Goal: Task Accomplishment & Management: Use online tool/utility

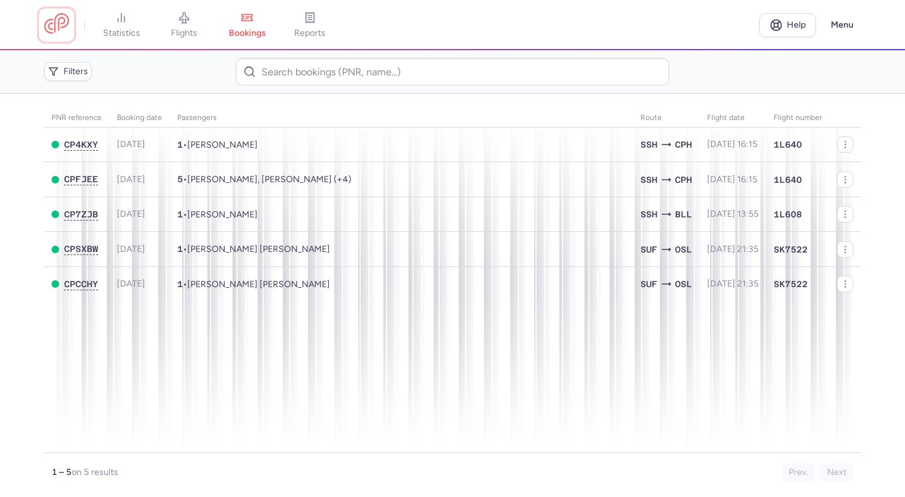
click at [60, 23] on link at bounding box center [56, 24] width 25 height 23
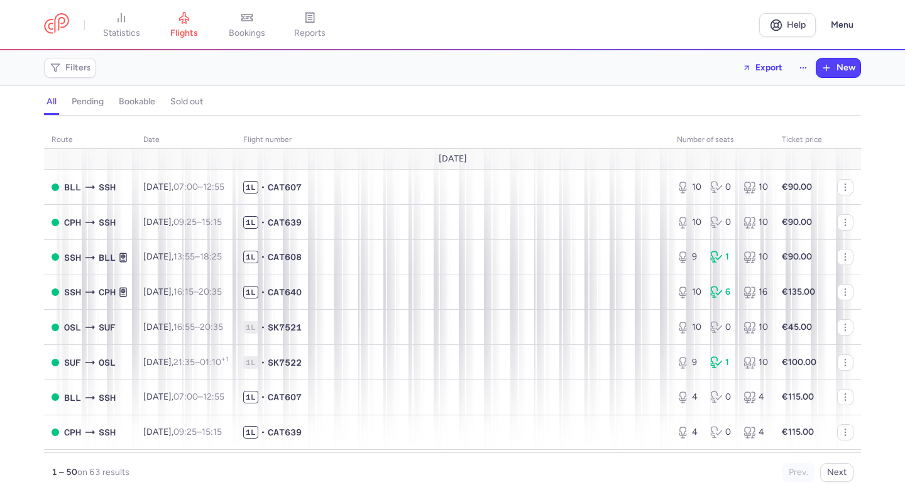
click at [258, 29] on span "bookings" at bounding box center [247, 33] width 36 height 11
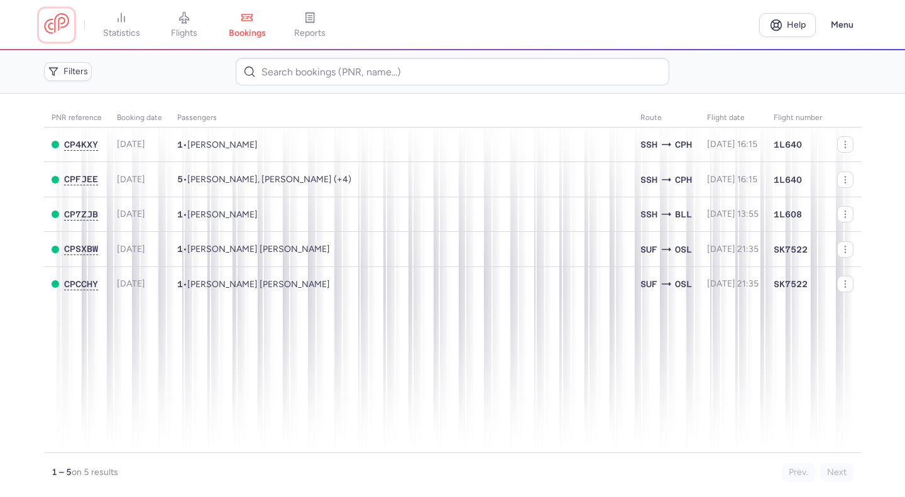
click at [54, 33] on link at bounding box center [56, 24] width 25 height 23
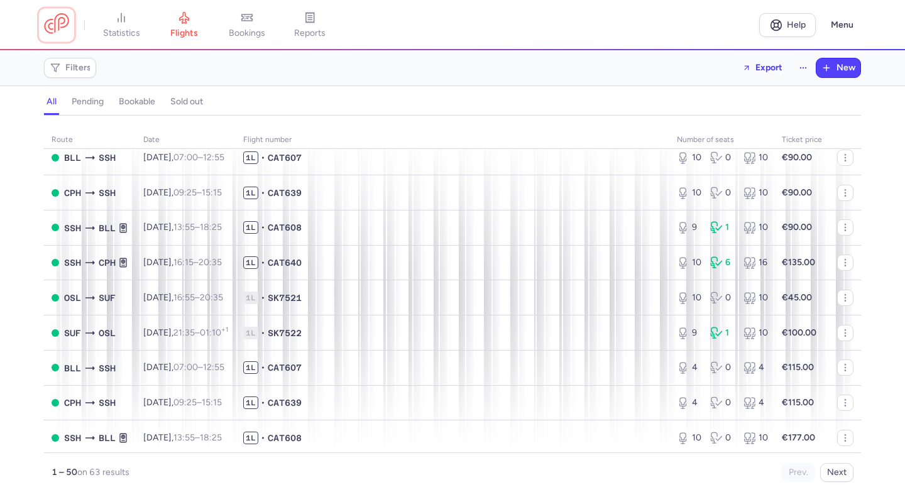
scroll to position [33, 0]
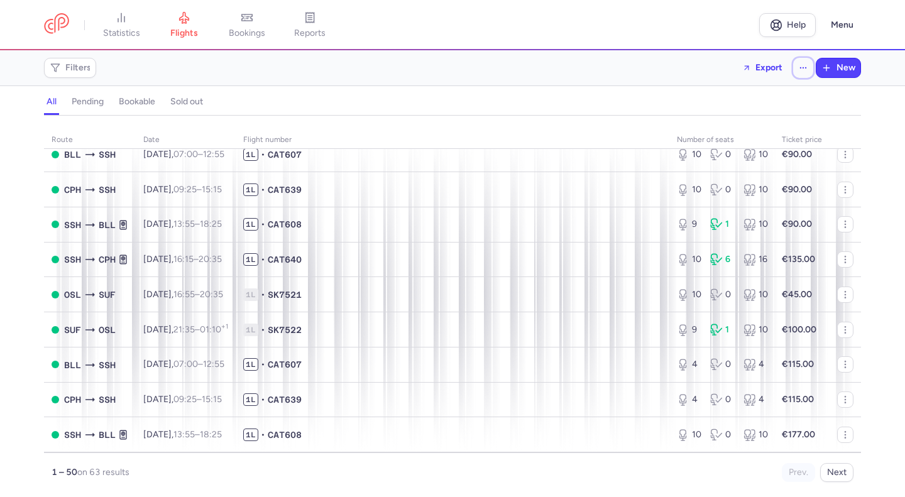
click at [800, 70] on icon "button" at bounding box center [803, 68] width 9 height 9
click at [600, 68] on div "Filters Export New" at bounding box center [453, 68] width 828 height 30
click at [572, 77] on div "Filters Export New" at bounding box center [453, 68] width 828 height 30
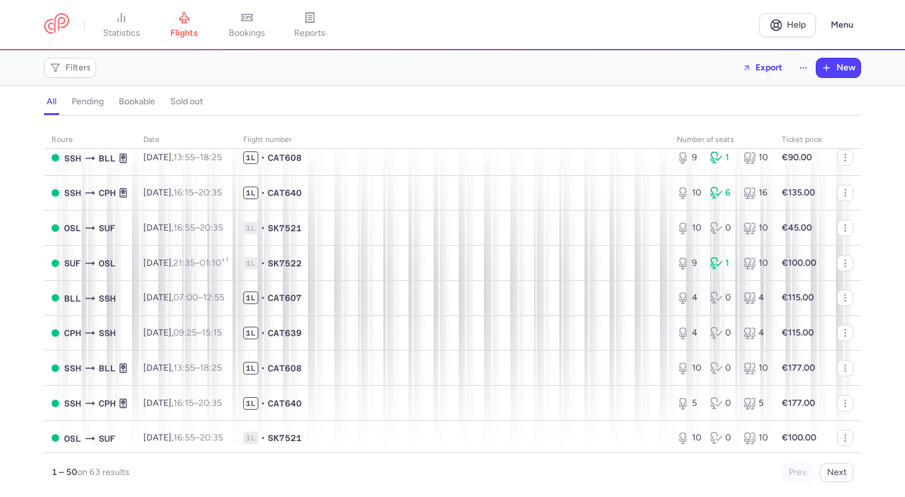
scroll to position [99, 0]
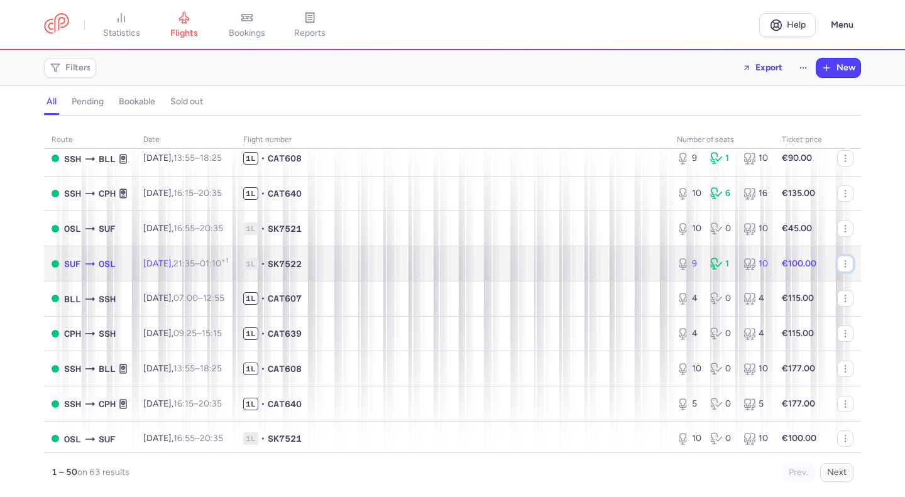
click at [841, 269] on icon "button" at bounding box center [846, 264] width 10 height 10
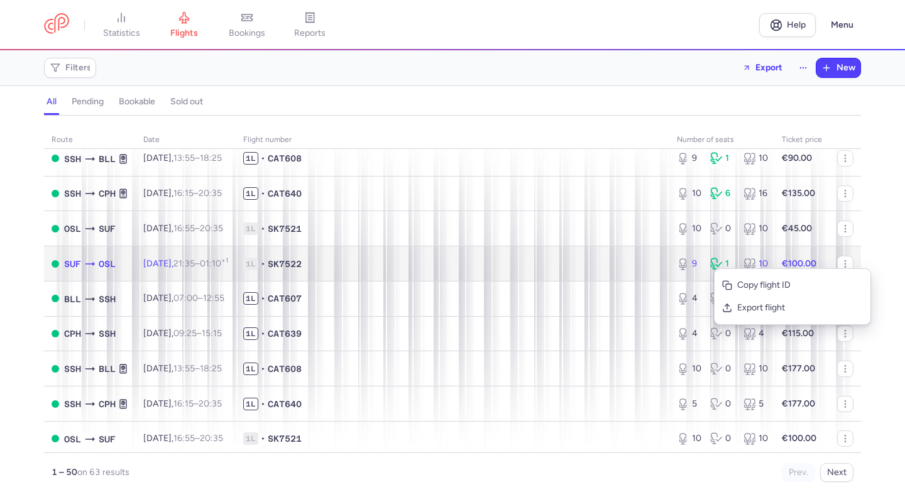
click at [626, 270] on span "1L • SK7522" at bounding box center [452, 264] width 419 height 13
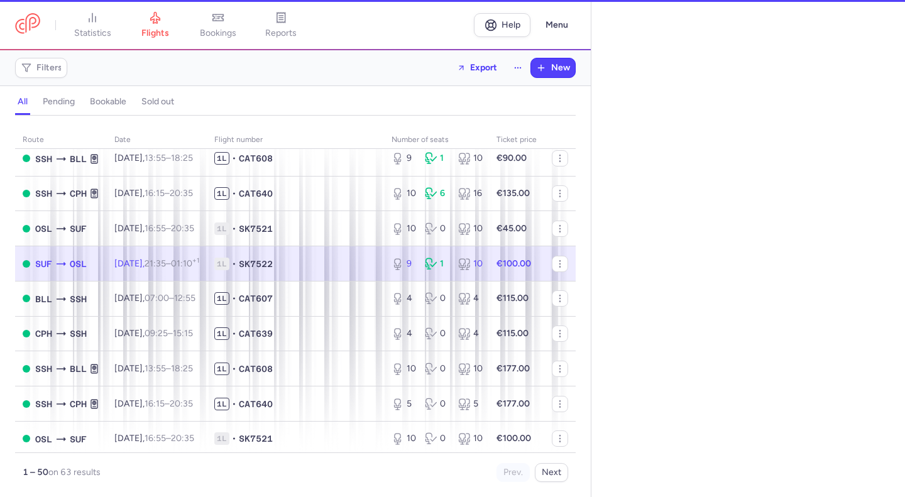
select select "days"
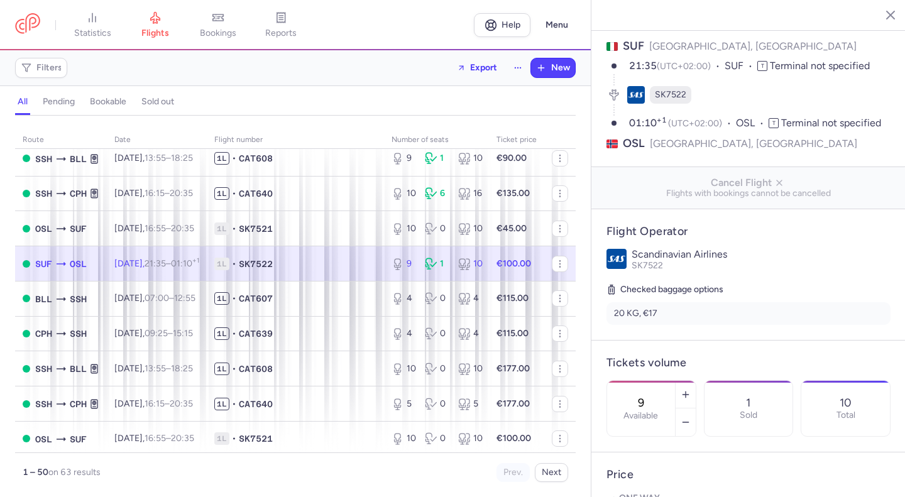
scroll to position [73, 0]
click at [669, 316] on li "20 KG, €17" at bounding box center [749, 314] width 284 height 23
click at [651, 315] on li "20 KG, €17" at bounding box center [749, 314] width 284 height 23
click at [662, 313] on li "20 KG, €17" at bounding box center [749, 314] width 284 height 23
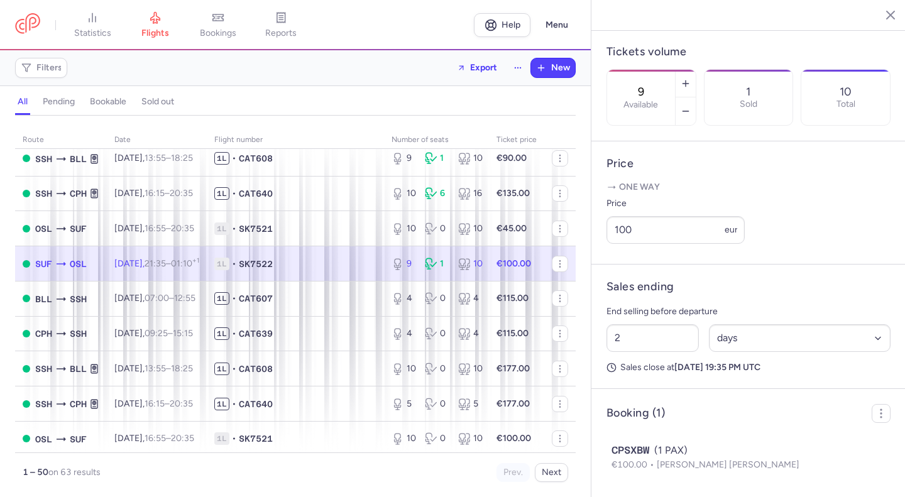
scroll to position [397, 0]
click at [651, 244] on input "100" at bounding box center [676, 230] width 138 height 28
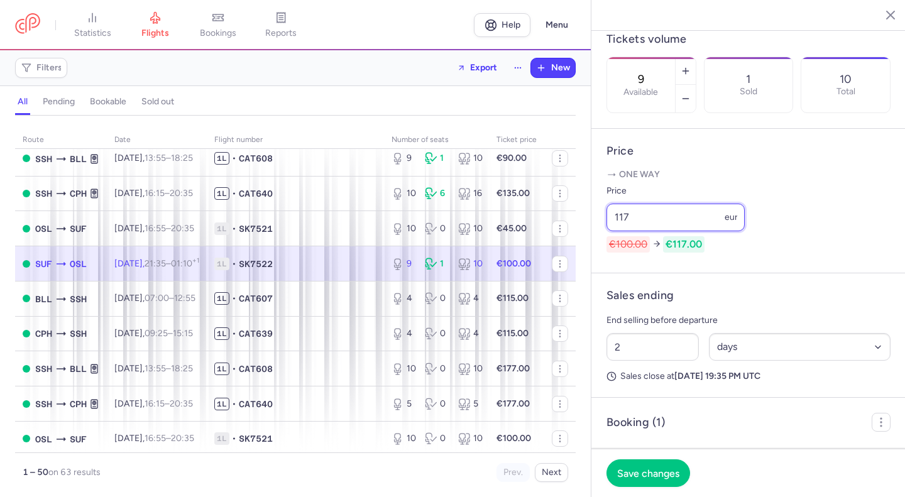
type input "117"
click at [648, 472] on span "Save changes" at bounding box center [648, 473] width 62 height 11
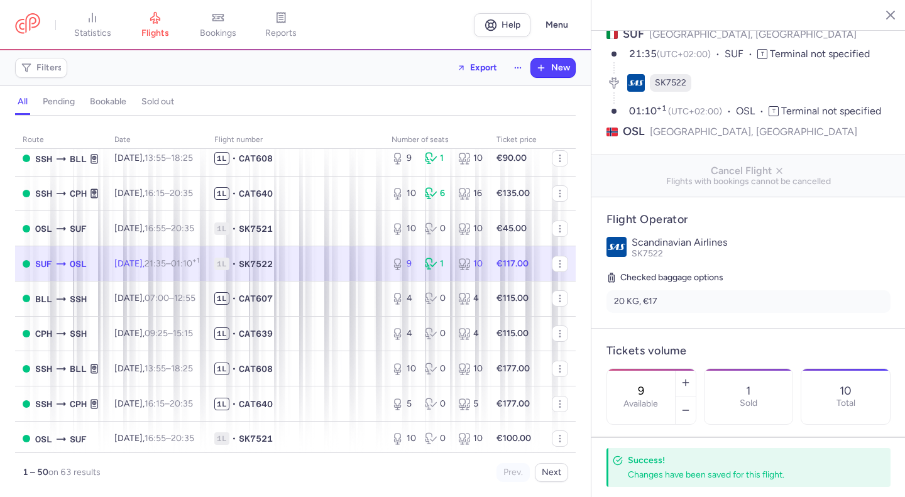
scroll to position [85, 0]
click at [709, 298] on li "20 KG, €17" at bounding box center [749, 302] width 284 height 23
click at [715, 302] on li "20 KG, €17" at bounding box center [749, 302] width 284 height 23
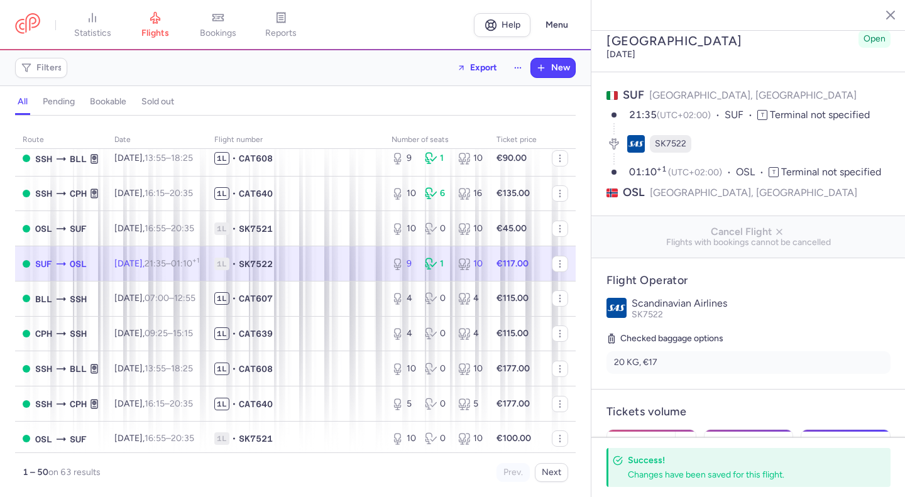
scroll to position [0, 0]
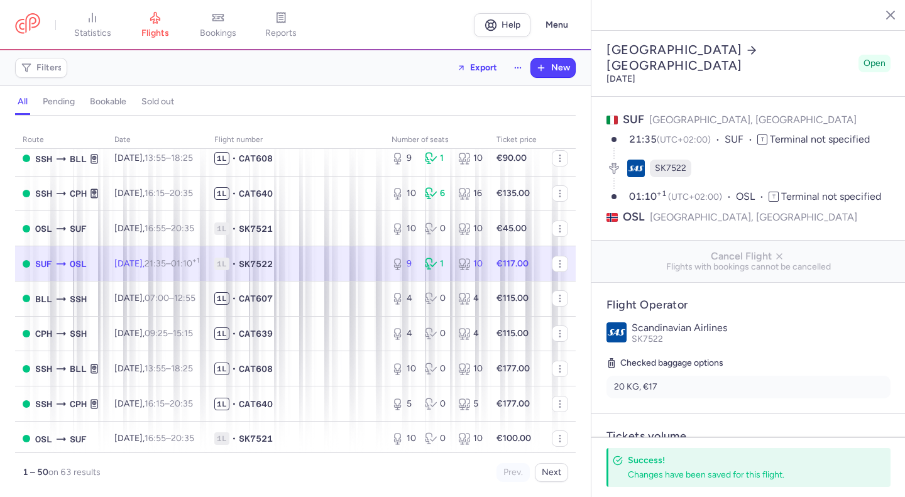
click at [883, 21] on icon "button" at bounding box center [890, 15] width 15 height 15
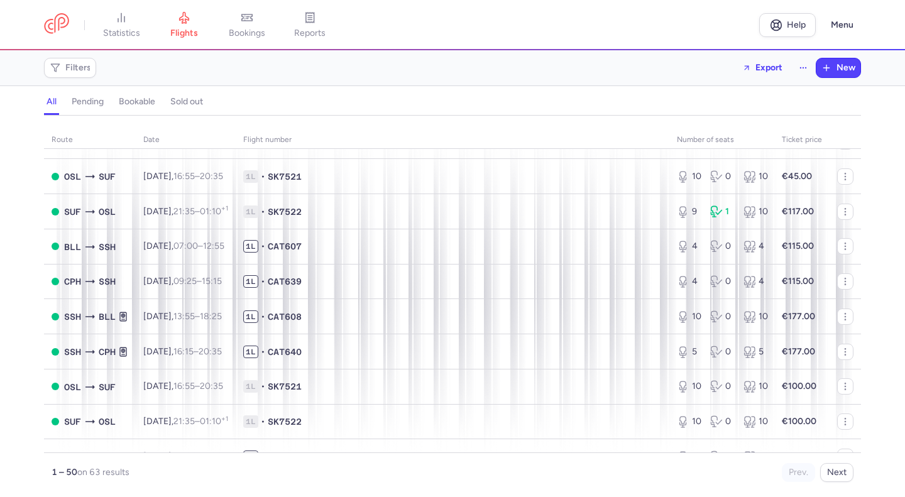
scroll to position [152, 0]
